Goal: Information Seeking & Learning: Stay updated

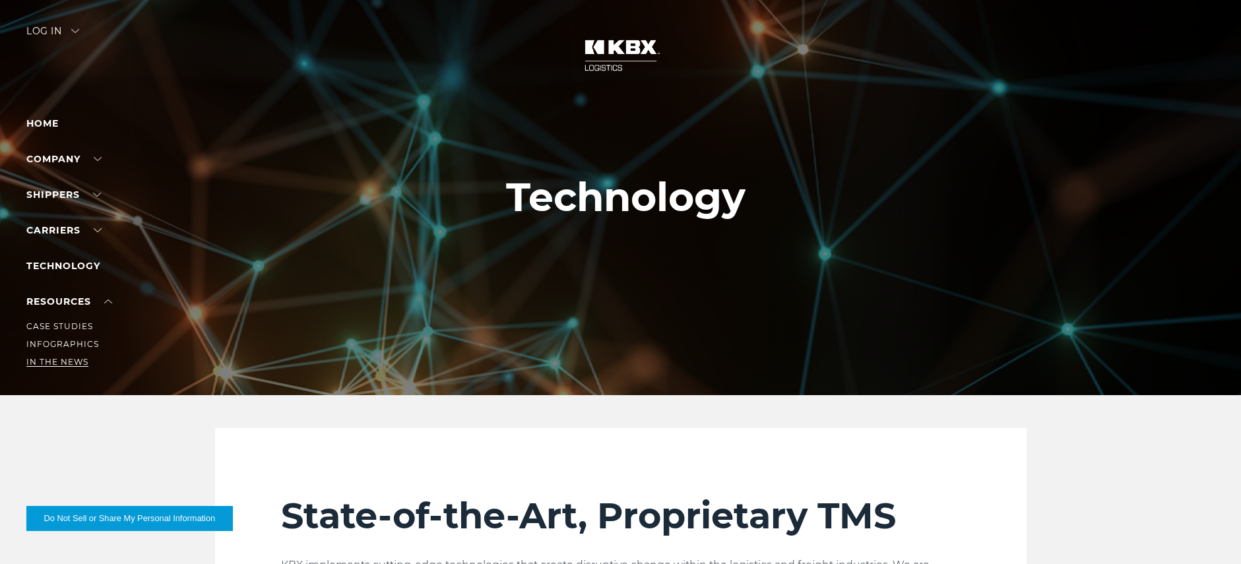
click at [63, 362] on link "In The News" at bounding box center [57, 362] width 62 height 10
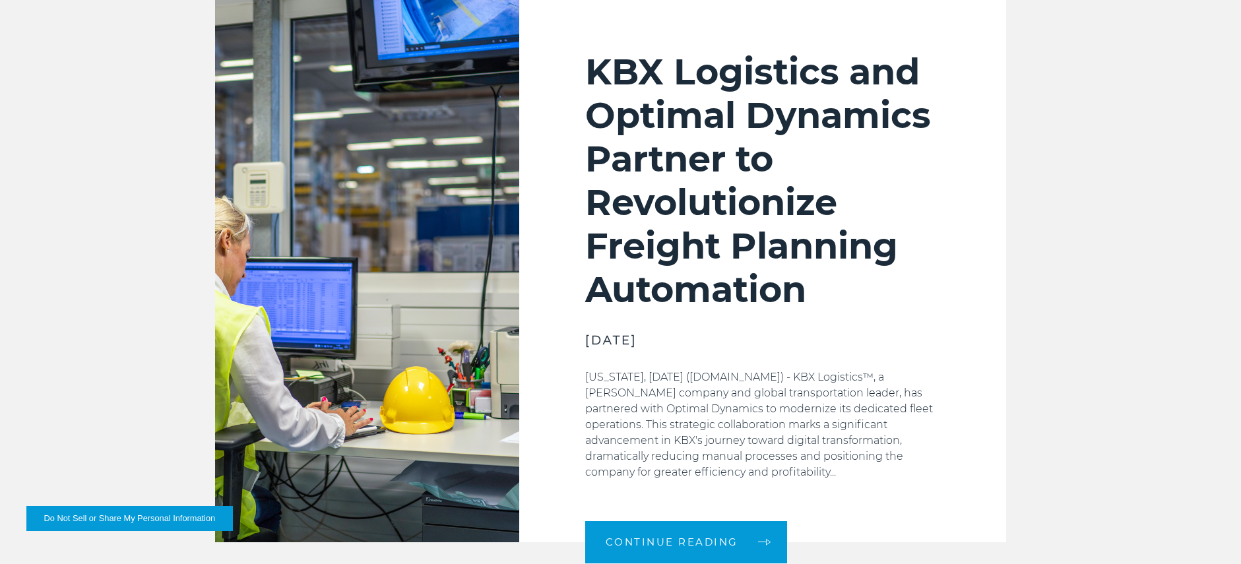
scroll to position [785, 0]
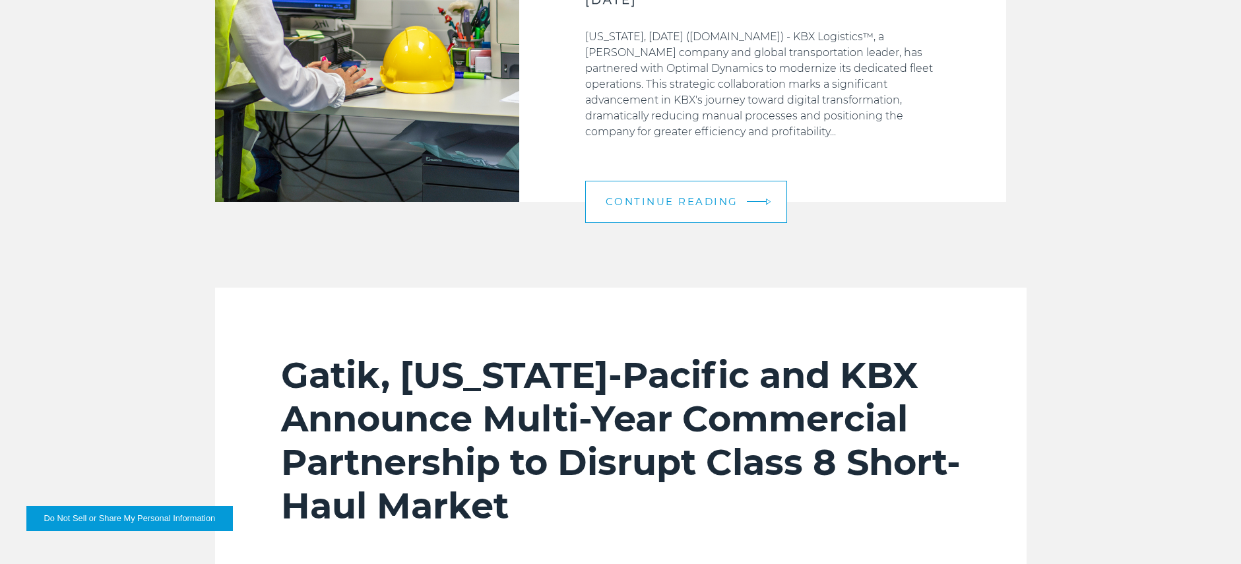
click at [640, 211] on link "Continue Reading" at bounding box center [686, 202] width 202 height 42
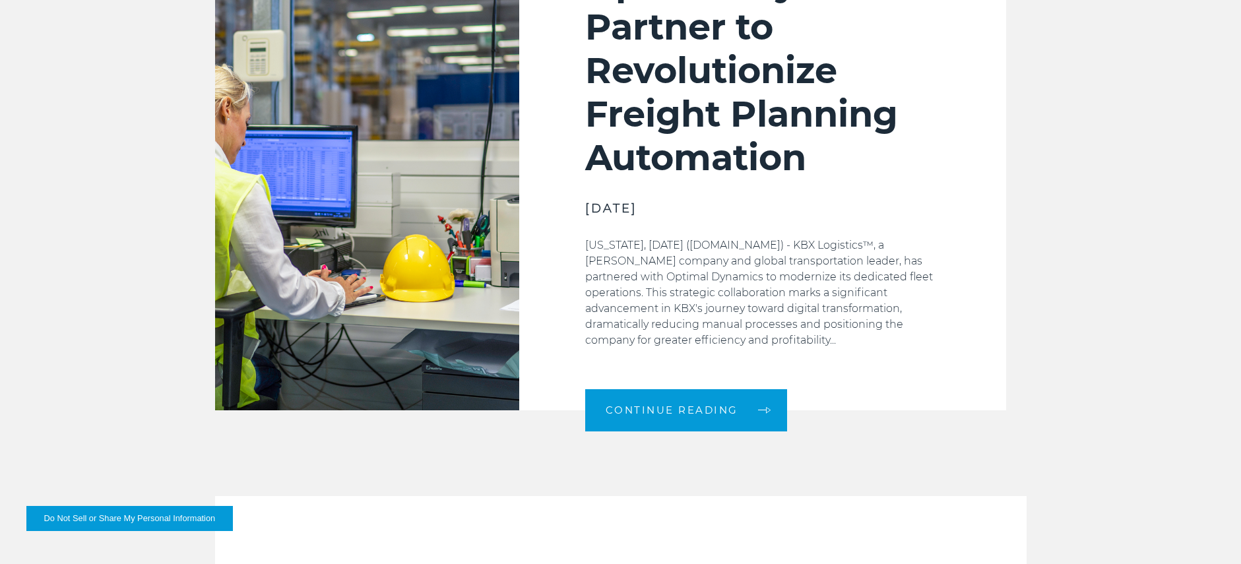
scroll to position [0, 0]
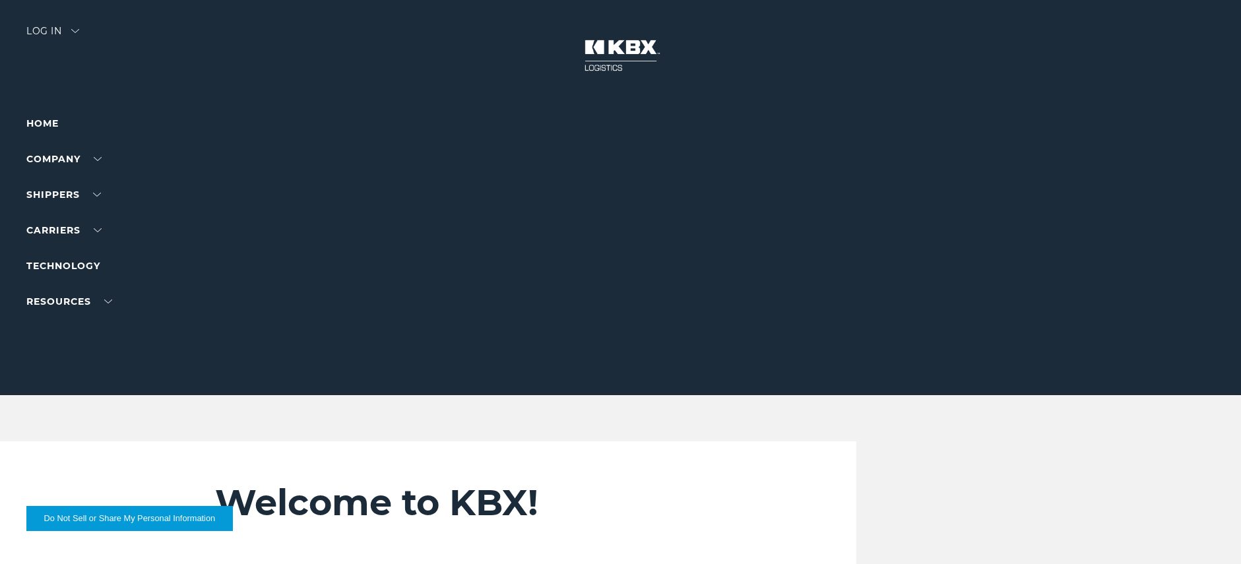
click at [46, 116] on li "Home" at bounding box center [83, 123] width 115 height 16
click at [47, 124] on link "Home" at bounding box center [42, 123] width 32 height 12
